Goal: Information Seeking & Learning: Find specific fact

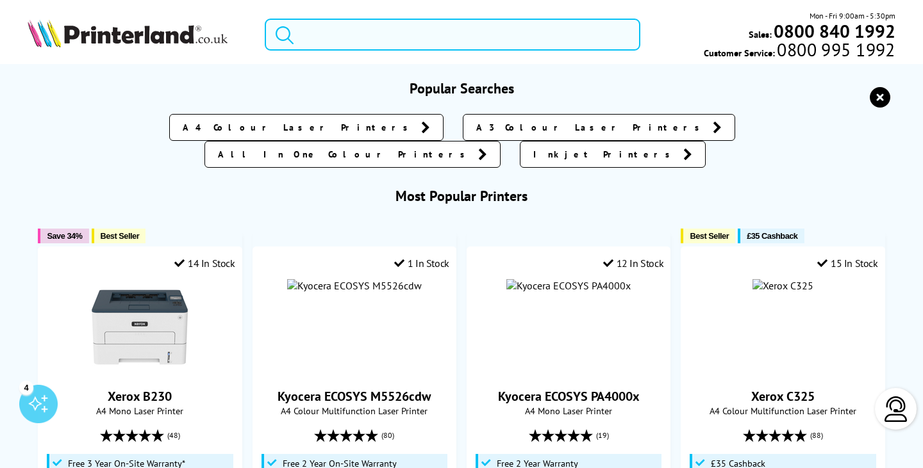
click at [309, 33] on input "search" at bounding box center [452, 35] width 375 height 32
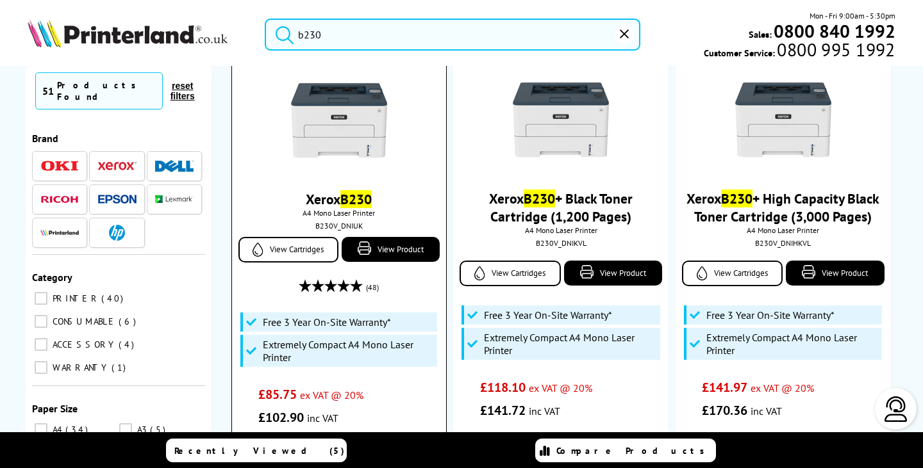
scroll to position [64, 0]
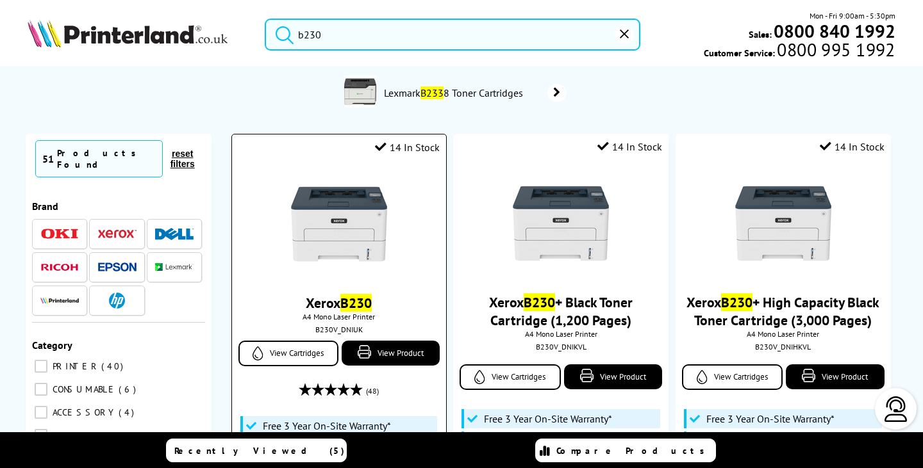
type input "b230"
click at [347, 204] on img at bounding box center [339, 224] width 96 height 96
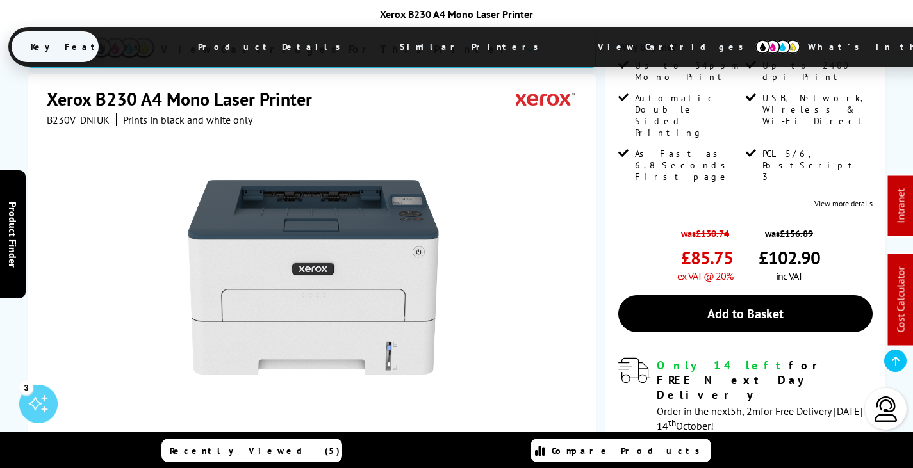
scroll to position [64, 0]
